Goal: Transaction & Acquisition: Book appointment/travel/reservation

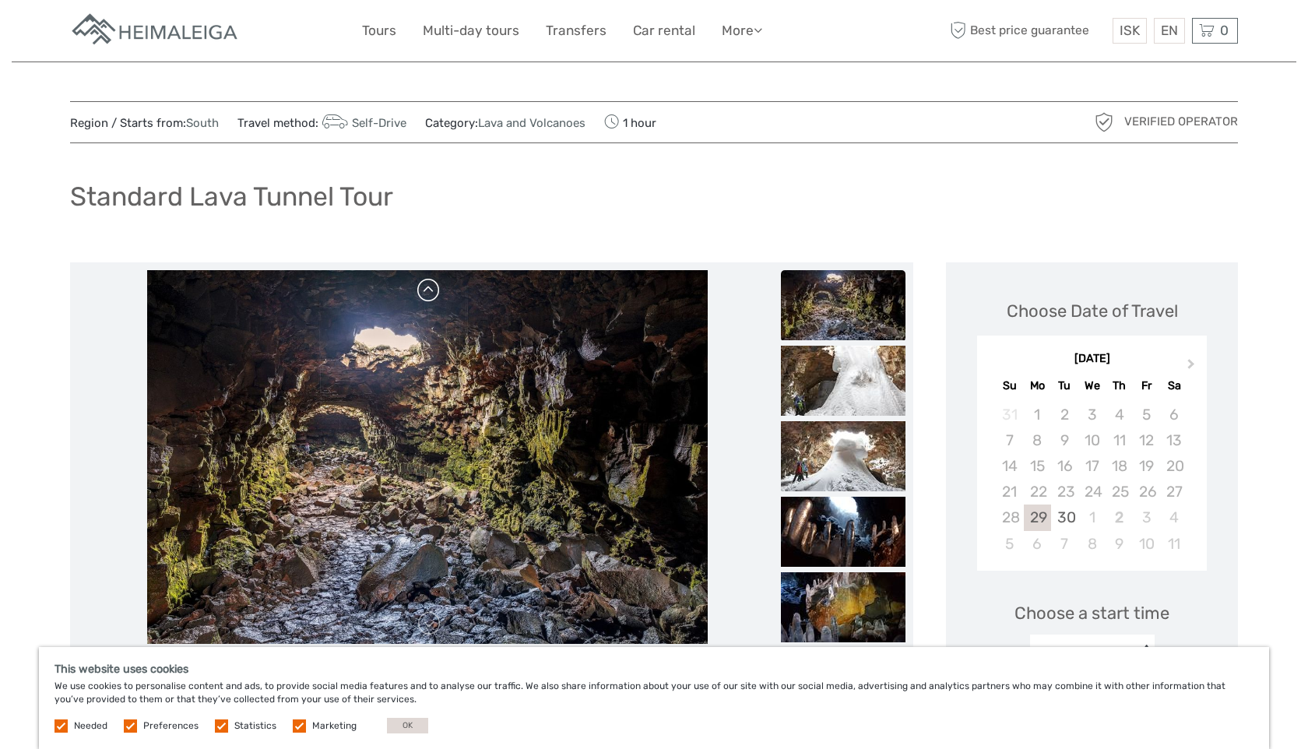
click at [428, 294] on link at bounding box center [429, 290] width 25 height 25
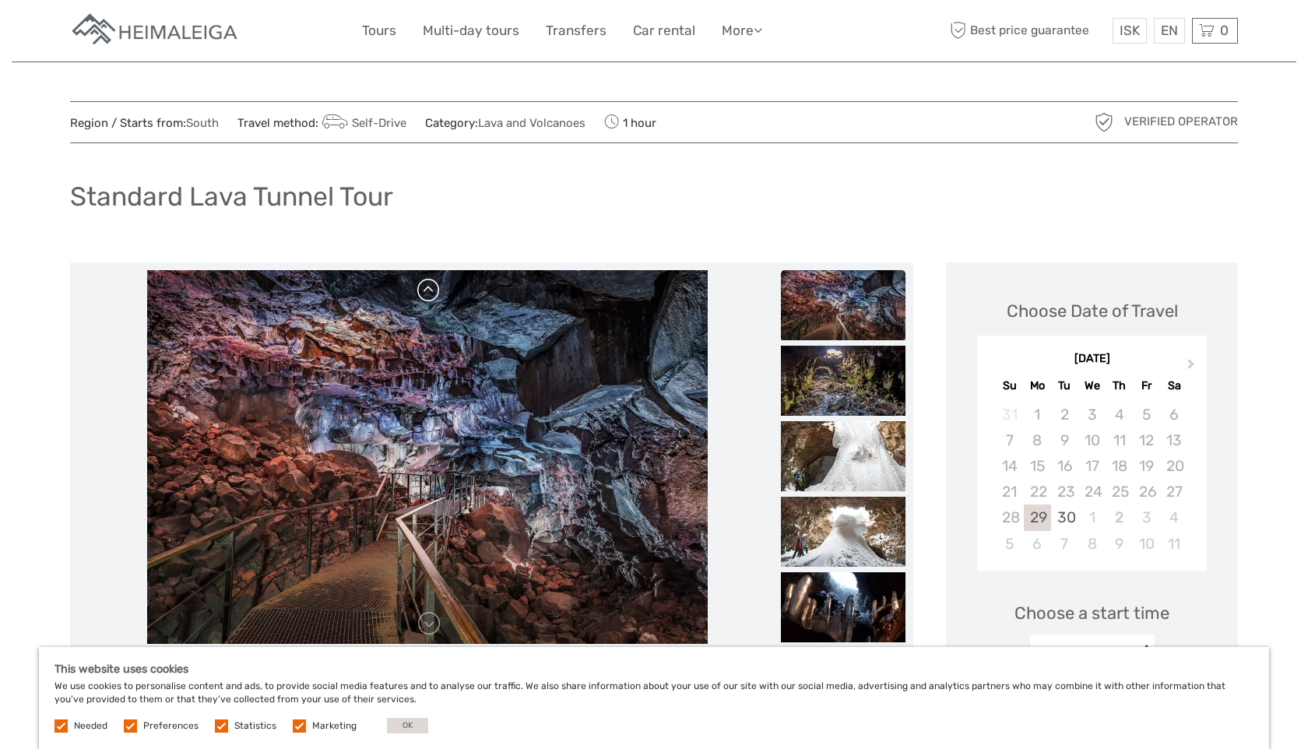
click at [428, 294] on link at bounding box center [429, 290] width 25 height 25
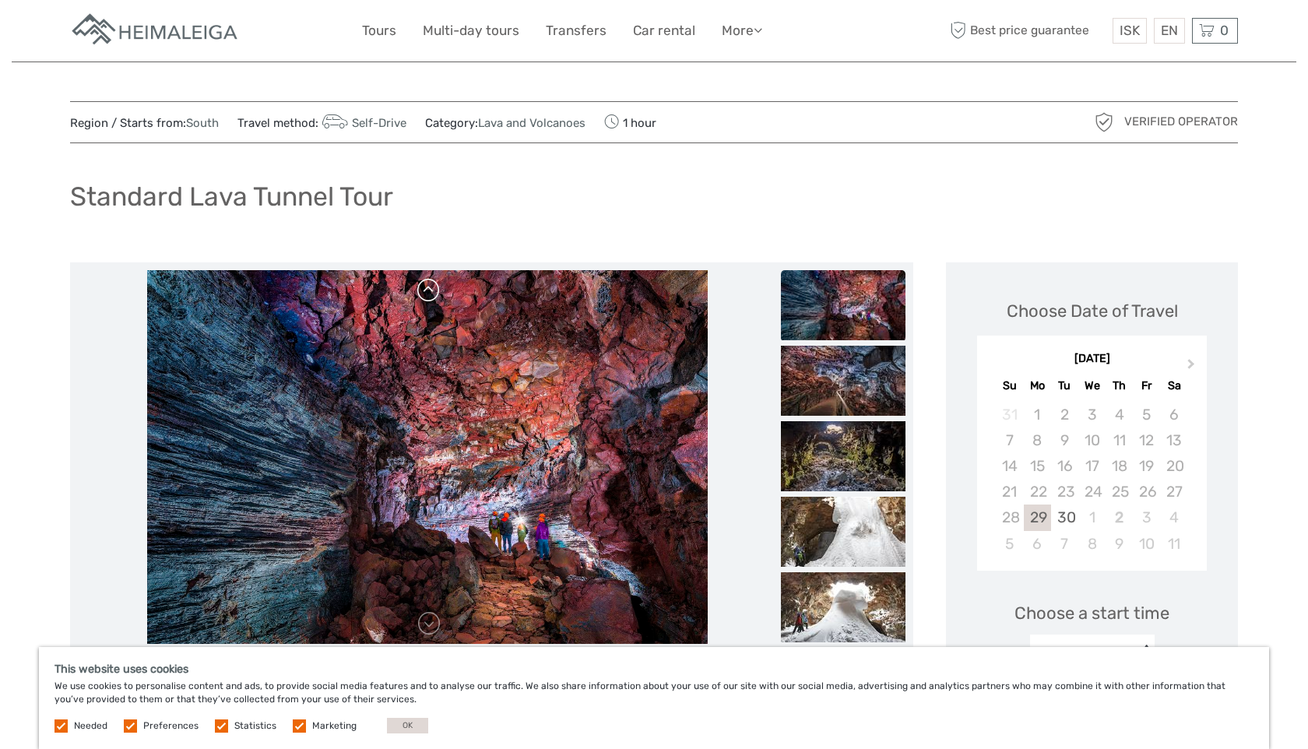
click at [428, 294] on link at bounding box center [429, 290] width 25 height 25
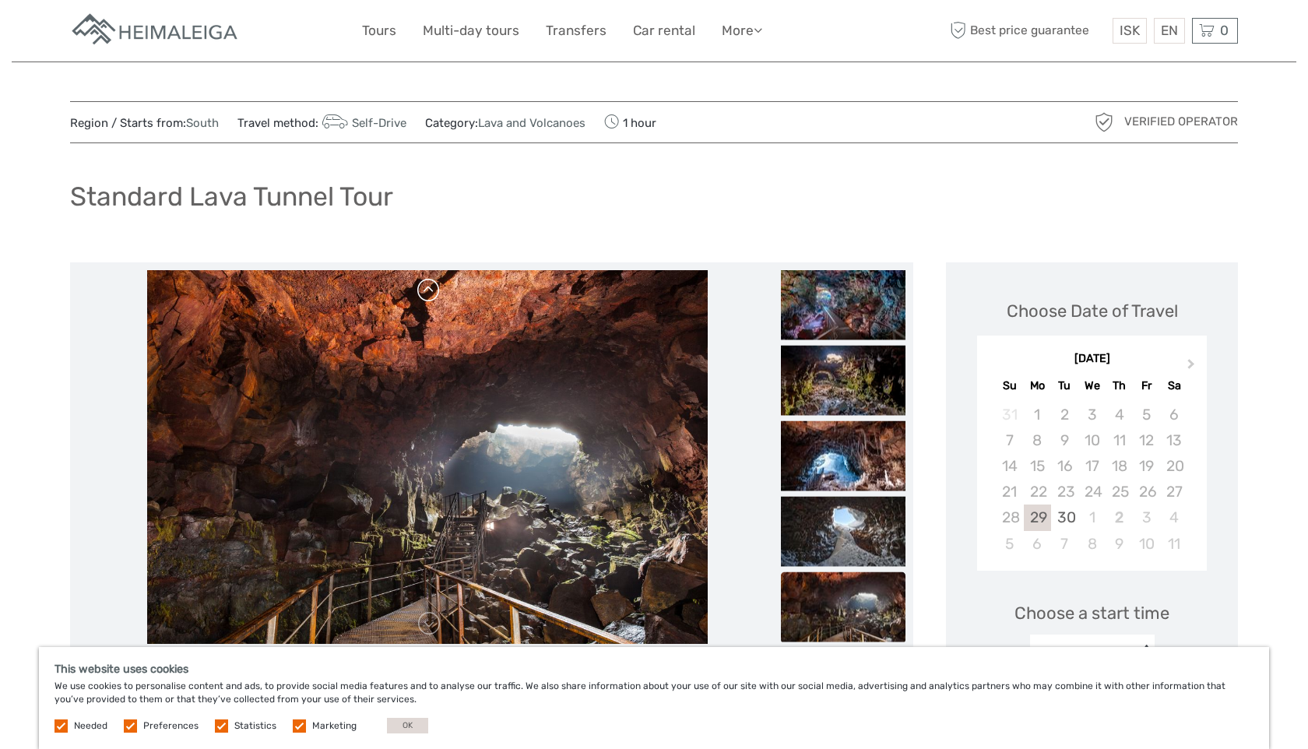
click at [428, 294] on link at bounding box center [429, 290] width 25 height 25
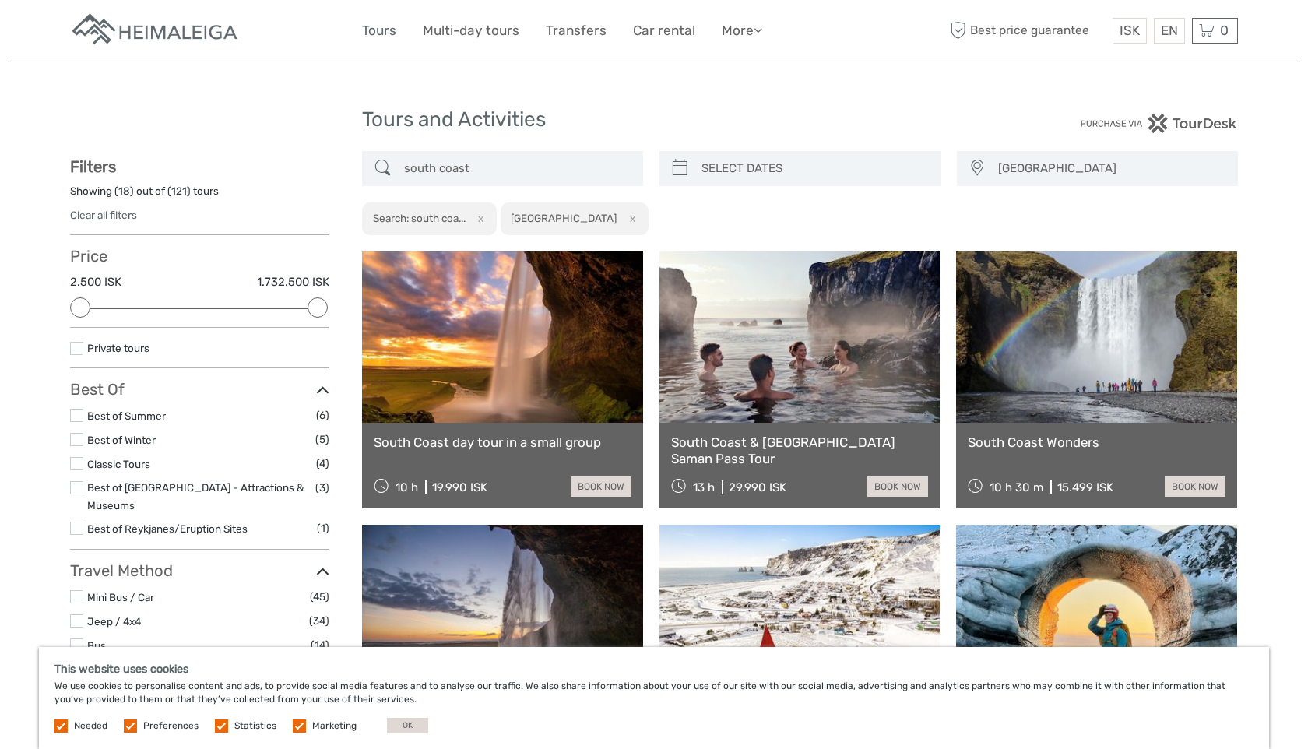
click at [385, 33] on link "Tours" at bounding box center [379, 30] width 34 height 23
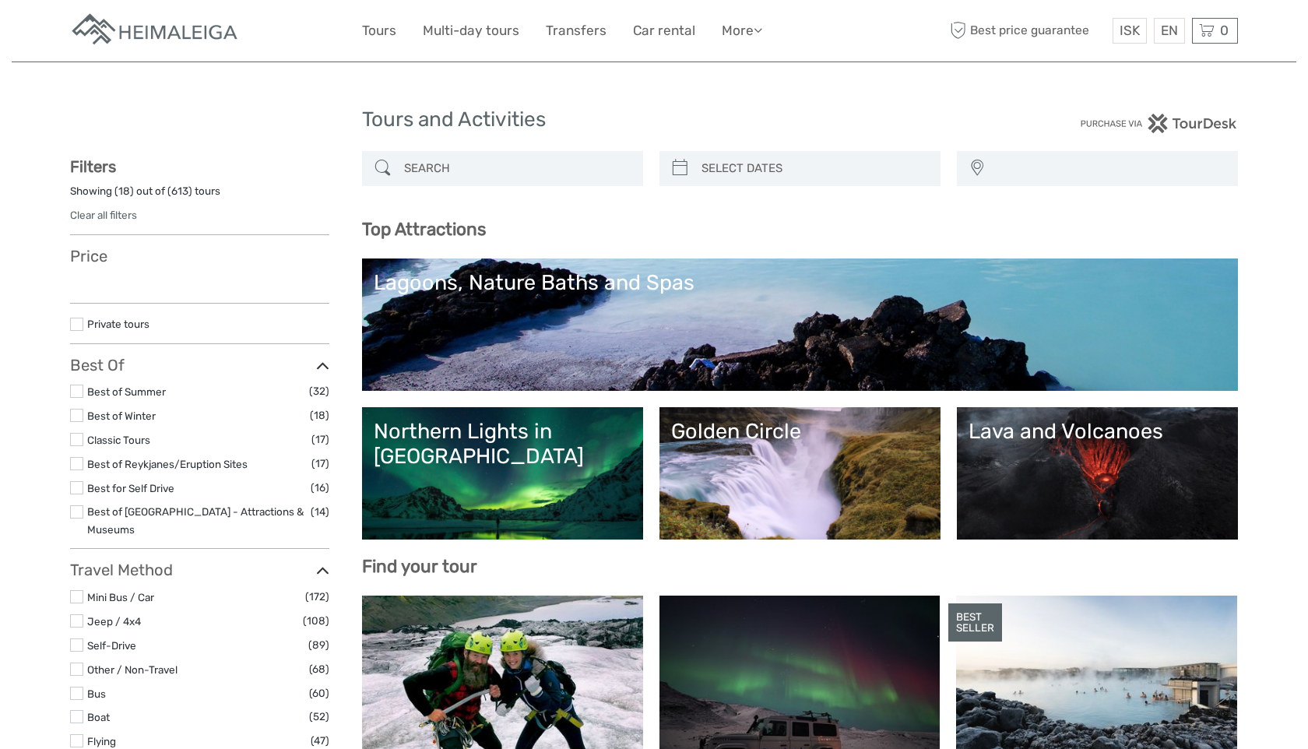
select select
